Goal: Check status: Check status

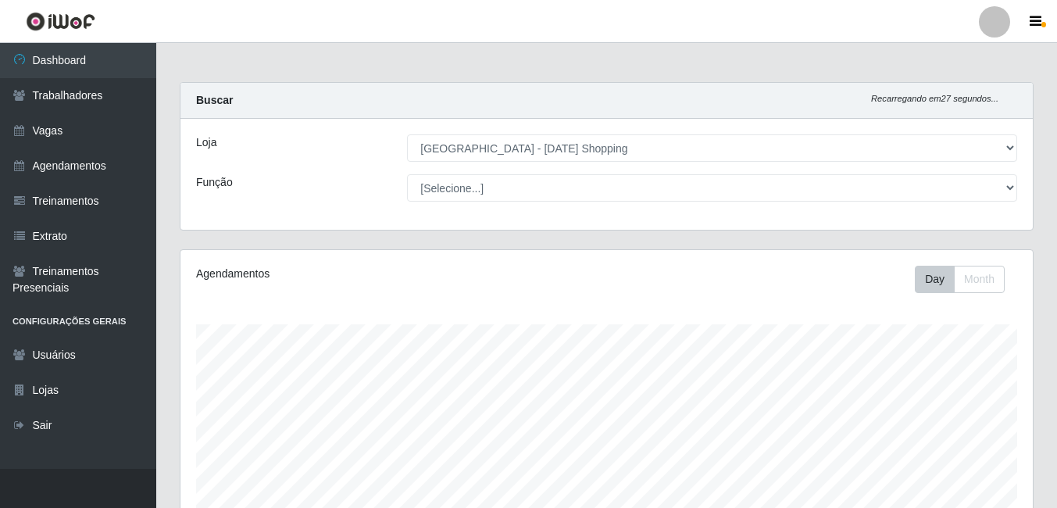
select select "471"
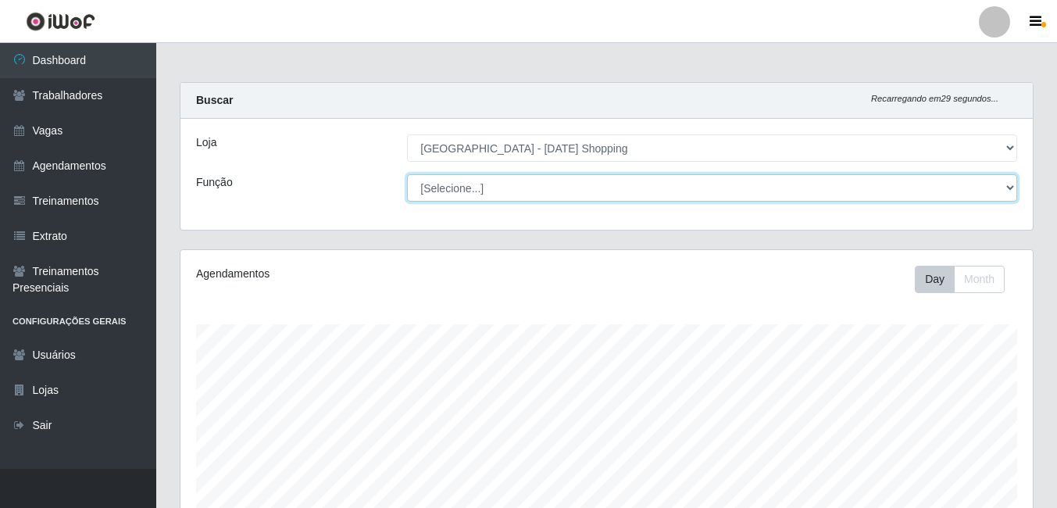
click at [482, 188] on select "[Selecione...] [PERSON_NAME] + ASG ++ Assistente de [PERSON_NAME] Assistente de…" at bounding box center [712, 187] width 610 height 27
click at [407, 174] on select "[Selecione...] [PERSON_NAME] + ASG ++ Assistente de [PERSON_NAME] Assistente de…" at bounding box center [712, 187] width 610 height 27
drag, startPoint x: 489, startPoint y: 192, endPoint x: 489, endPoint y: 201, distance: 8.6
click at [489, 192] on select "[Selecione...] [PERSON_NAME] + ASG ++ Assistente de [PERSON_NAME] Assistente de…" at bounding box center [712, 187] width 610 height 27
click at [407, 174] on select "[Selecione...] [PERSON_NAME] + ASG ++ Assistente de [PERSON_NAME] Assistente de…" at bounding box center [712, 187] width 610 height 27
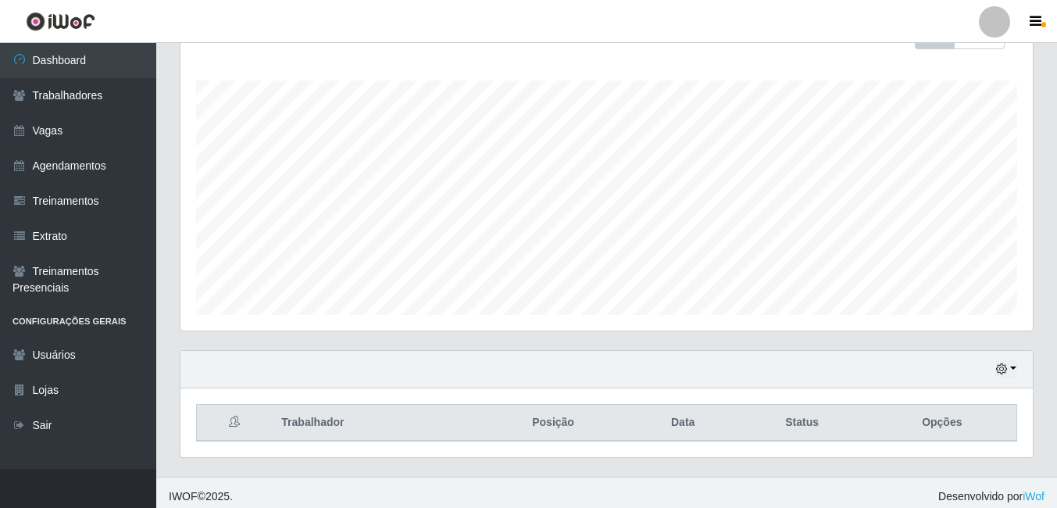
scroll to position [252, 0]
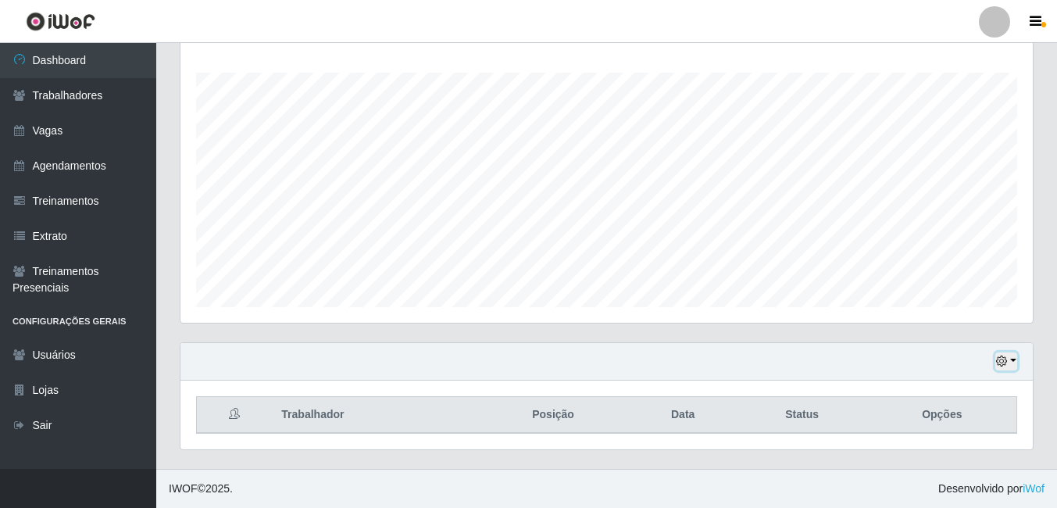
click at [1008, 357] on button "button" at bounding box center [1007, 361] width 22 height 18
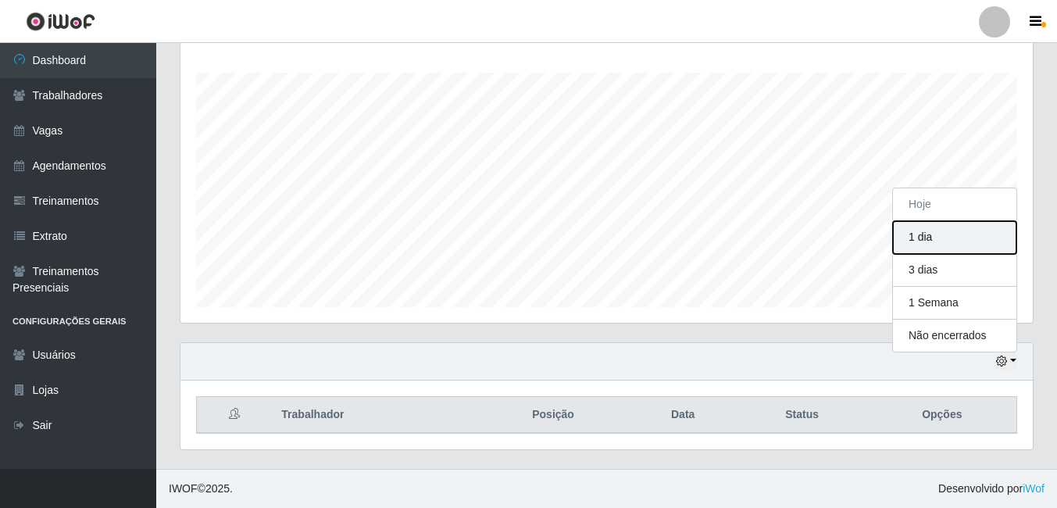
click at [942, 238] on button "1 dia" at bounding box center [954, 237] width 123 height 33
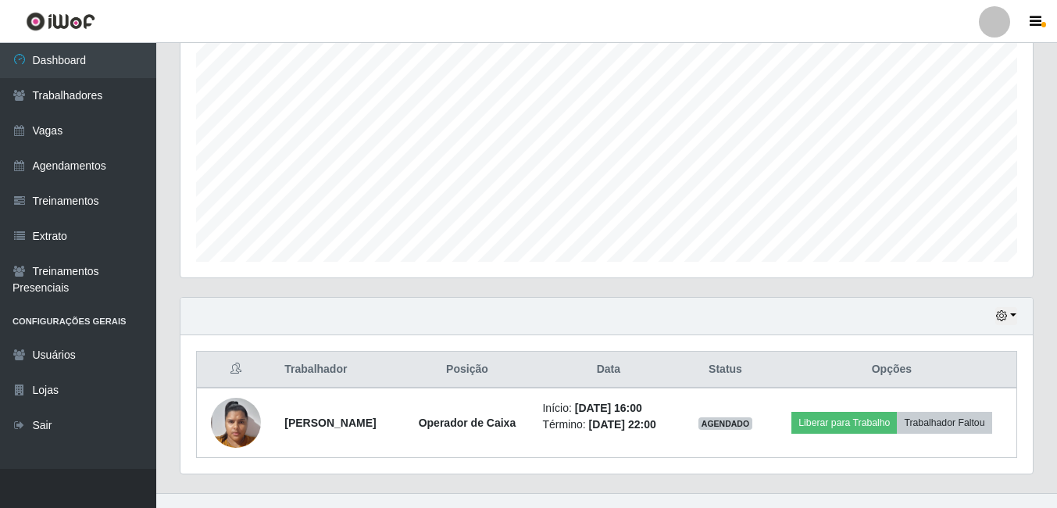
scroll to position [321, 0]
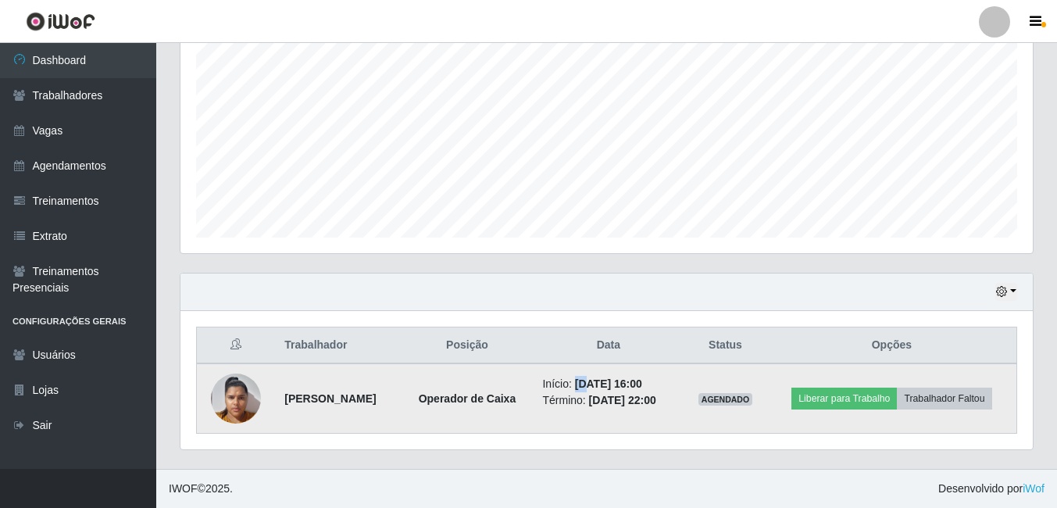
drag, startPoint x: 613, startPoint y: 384, endPoint x: 603, endPoint y: 383, distance: 9.5
click at [603, 383] on time "[DATE] 16:00" at bounding box center [608, 383] width 67 height 13
drag, startPoint x: 603, startPoint y: 383, endPoint x: 496, endPoint y: 416, distance: 112.0
click at [496, 416] on td "Operador de Caixa" at bounding box center [467, 398] width 132 height 70
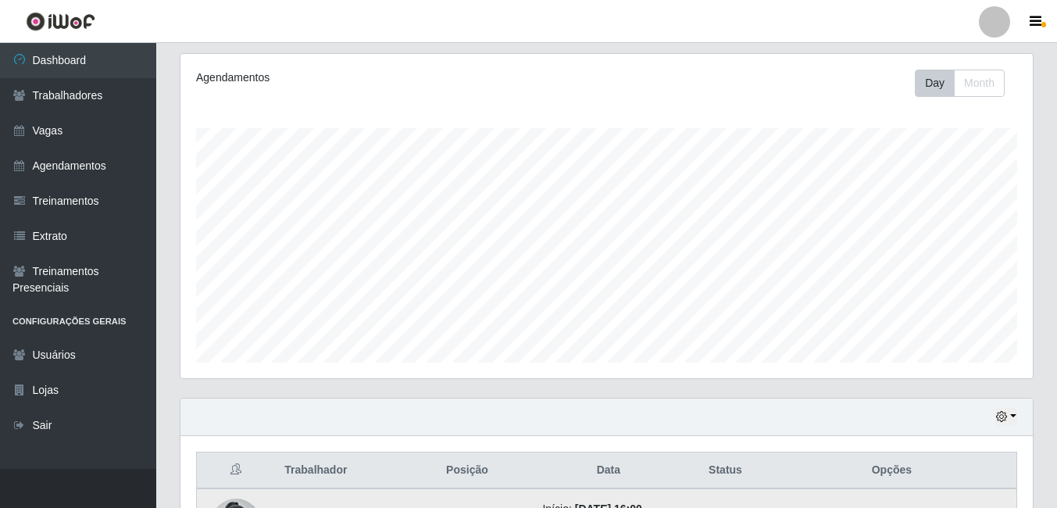
scroll to position [0, 0]
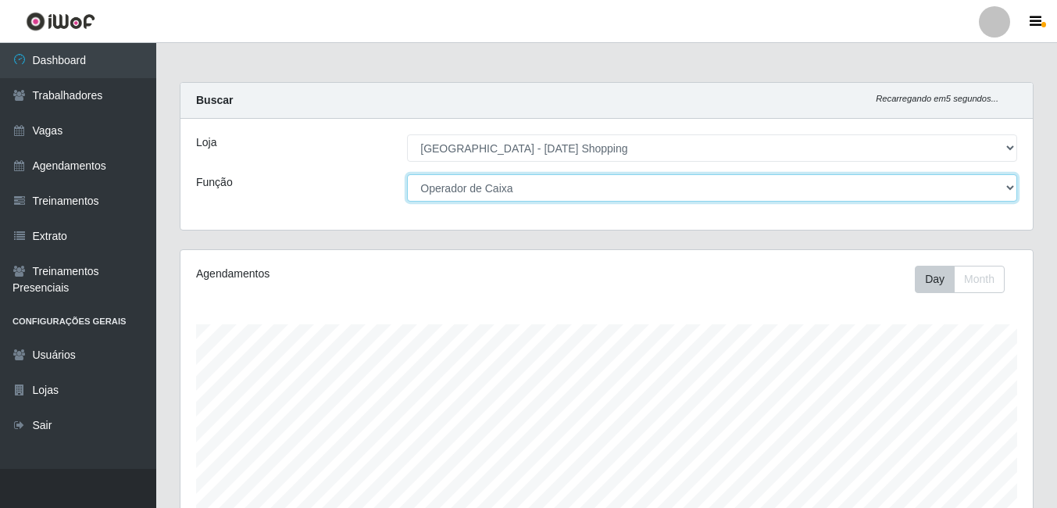
click at [471, 191] on select "[Selecione...] [PERSON_NAME] + ASG ++ Assistente de [PERSON_NAME] Assistente de…" at bounding box center [712, 187] width 610 height 27
select select "[Selecione...]"
click at [407, 174] on select "[Selecione...] [PERSON_NAME] + ASG ++ Assistente de [PERSON_NAME] Assistente de…" at bounding box center [712, 187] width 610 height 27
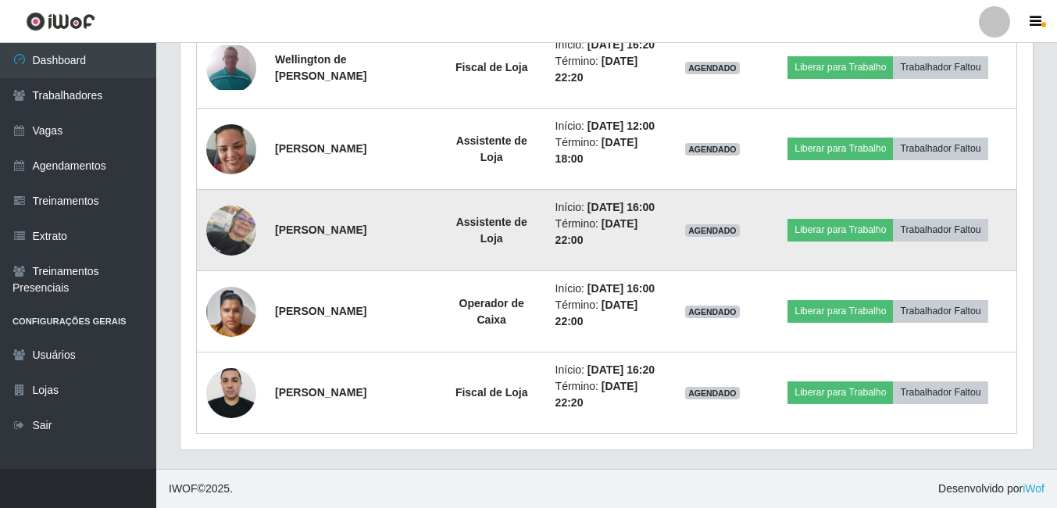
scroll to position [935, 0]
